Goal: Navigation & Orientation: Understand site structure

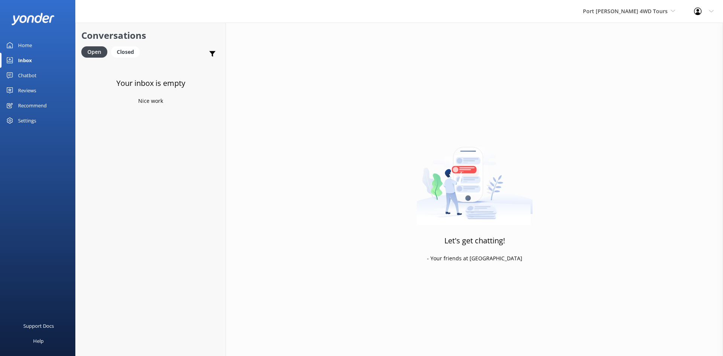
click at [24, 47] on div "Home" at bounding box center [25, 45] width 14 height 15
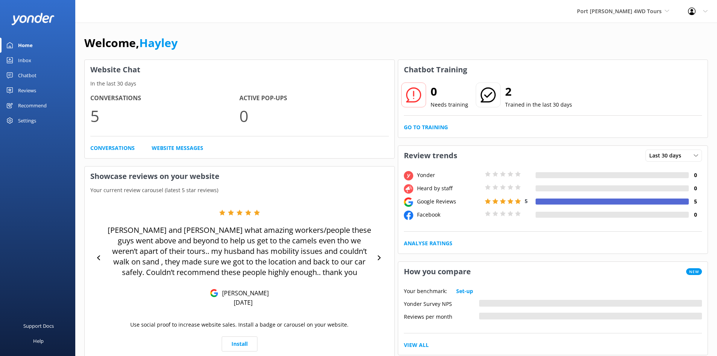
click at [20, 90] on div "Reviews" at bounding box center [27, 90] width 18 height 15
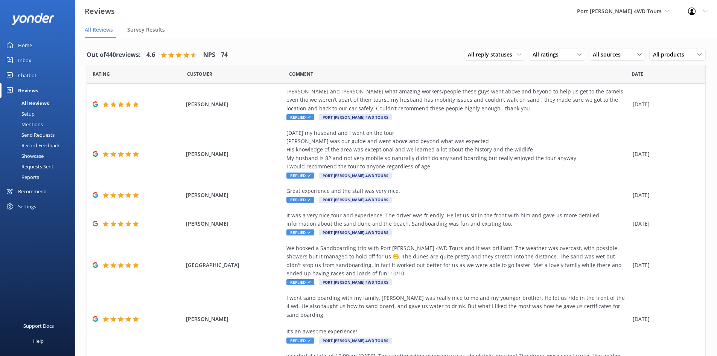
click at [39, 148] on div "Record Feedback" at bounding box center [32, 145] width 55 height 11
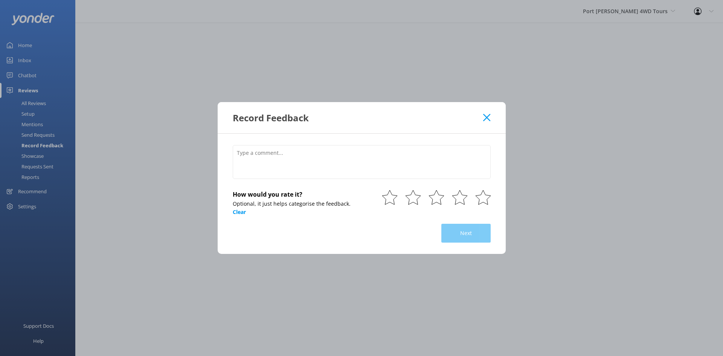
click at [490, 118] on icon at bounding box center [486, 118] width 7 height 8
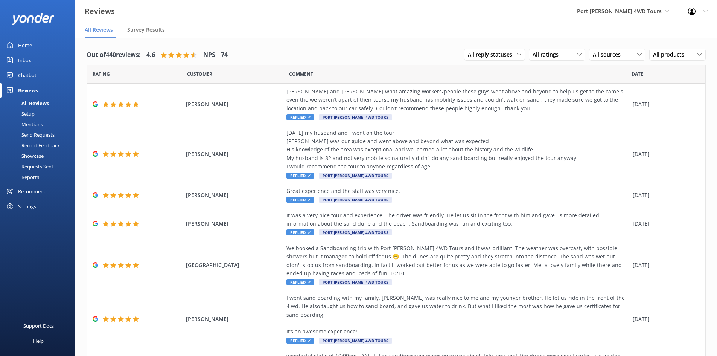
click at [41, 167] on div "Requests Sent" at bounding box center [29, 166] width 49 height 11
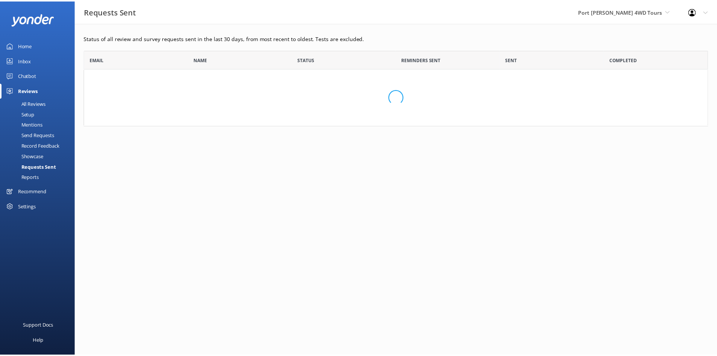
scroll to position [70, 624]
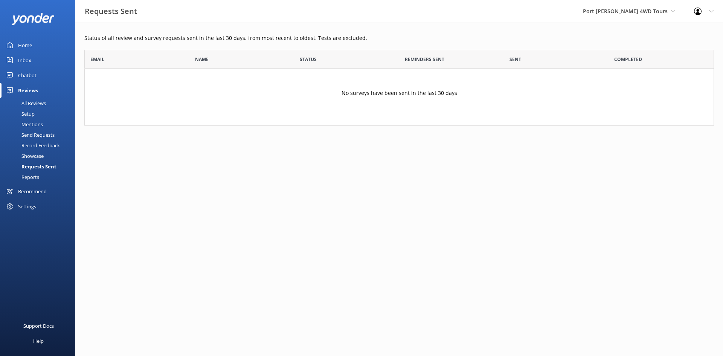
click at [27, 179] on div "Reports" at bounding box center [22, 177] width 35 height 11
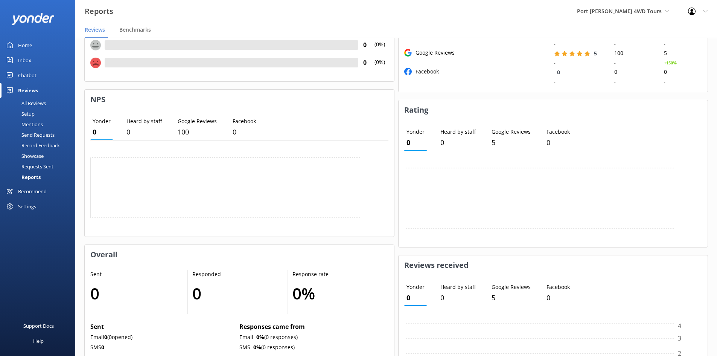
scroll to position [246, 0]
